Goal: Complete application form

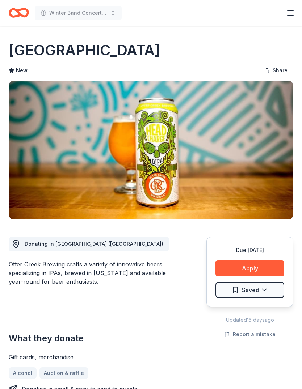
scroll to position [20, 0]
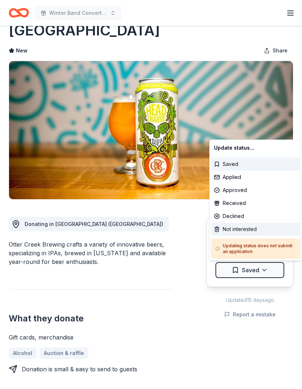
click at [253, 228] on div "Not interested" at bounding box center [255, 229] width 89 height 13
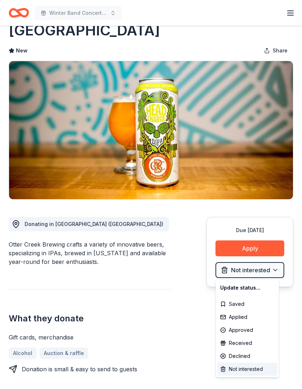
click at [252, 365] on div "Not interested" at bounding box center [247, 369] width 60 height 13
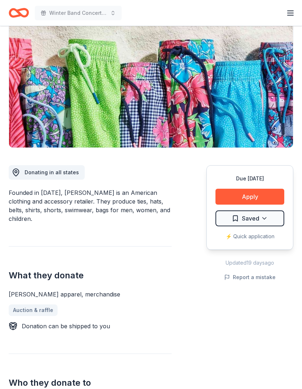
scroll to position [72, 0]
click at [265, 196] on button "Apply" at bounding box center [249, 197] width 69 height 16
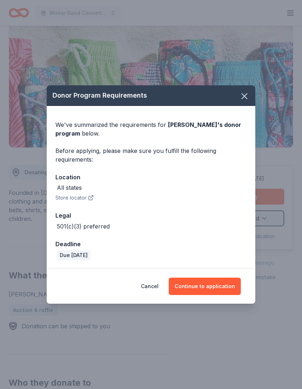
click at [210, 295] on button "Continue to application" at bounding box center [205, 286] width 72 height 17
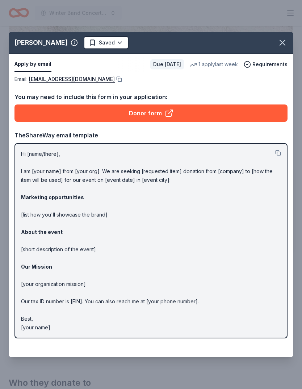
click at [73, 84] on link "[EMAIL_ADDRESS][DOMAIN_NAME]" at bounding box center [72, 79] width 86 height 9
click at [284, 47] on icon "button" at bounding box center [282, 43] width 10 height 10
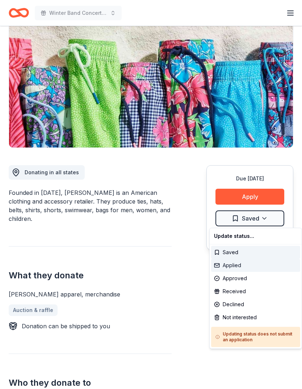
click at [234, 267] on div "Applied" at bounding box center [255, 265] width 89 height 13
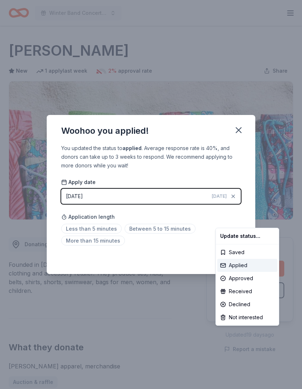
click at [234, 267] on div "Applied" at bounding box center [247, 265] width 60 height 13
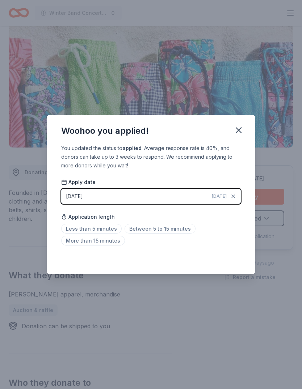
click at [148, 230] on span "Between 5 to 15 minutes" at bounding box center [159, 229] width 71 height 10
click at [237, 132] on icon "button" at bounding box center [238, 130] width 10 height 10
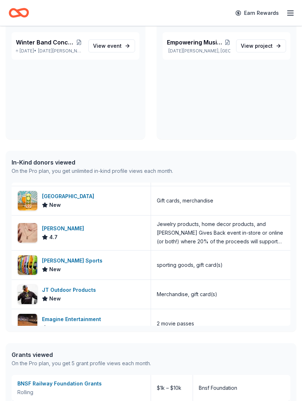
scroll to position [26, 0]
click at [243, 234] on div "Jewelry products, home decor products, and [PERSON_NAME] Gives Back event in-st…" at bounding box center [221, 233] width 128 height 26
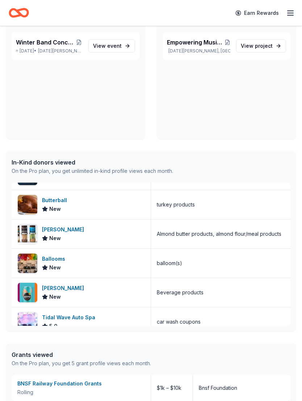
scroll to position [234, 0]
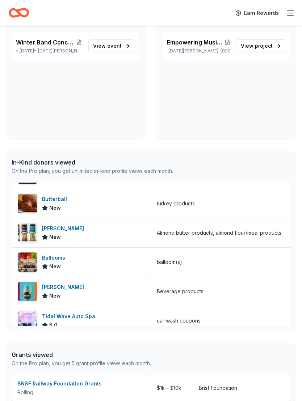
click at [109, 48] on span "event" at bounding box center [114, 46] width 14 height 6
